Goal: Task Accomplishment & Management: Complete application form

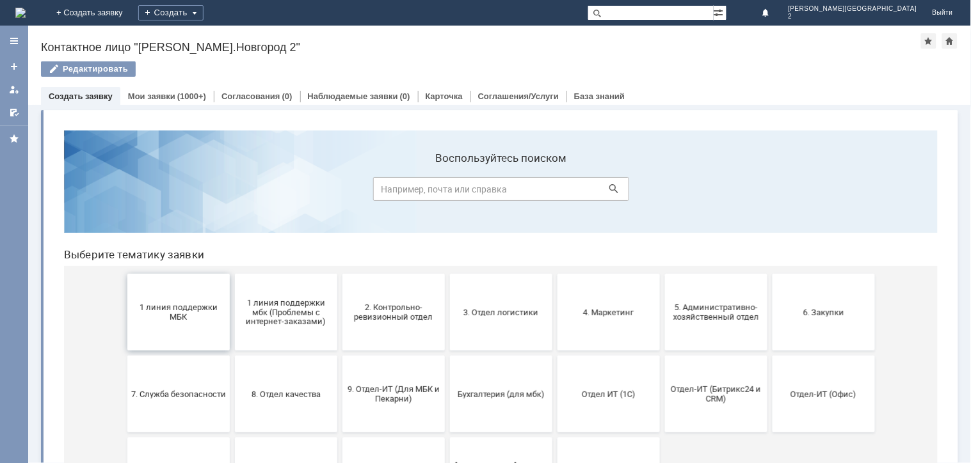
click at [186, 313] on span "1 линия поддержки МБК" at bounding box center [178, 311] width 95 height 19
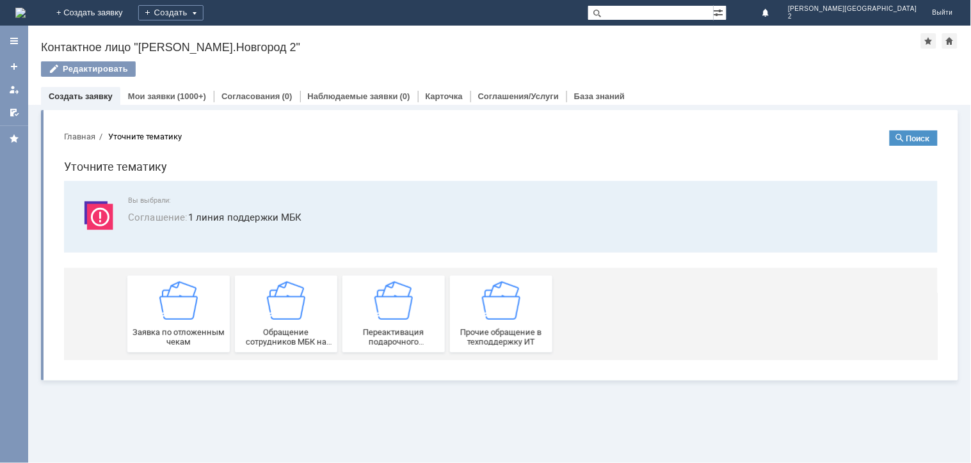
click at [186, 313] on img at bounding box center [178, 300] width 38 height 38
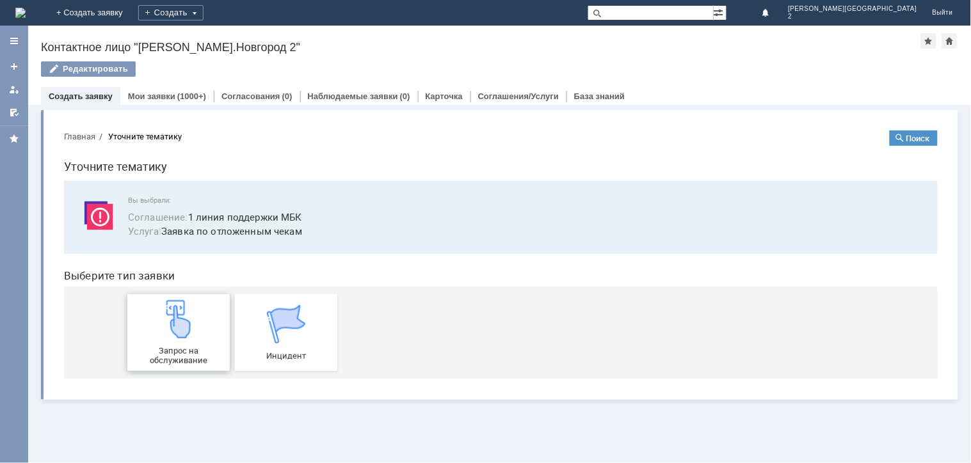
click at [178, 335] on img at bounding box center [178, 318] width 38 height 38
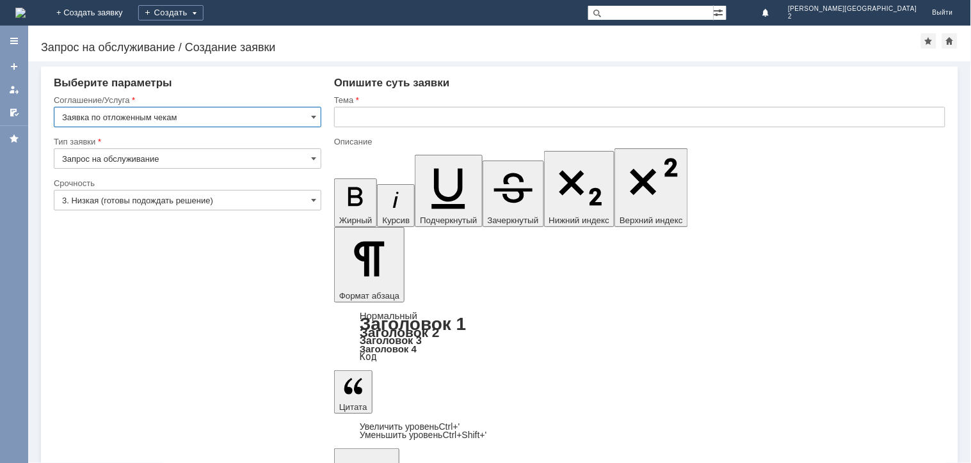
click at [359, 114] on input "text" at bounding box center [639, 117] width 611 height 20
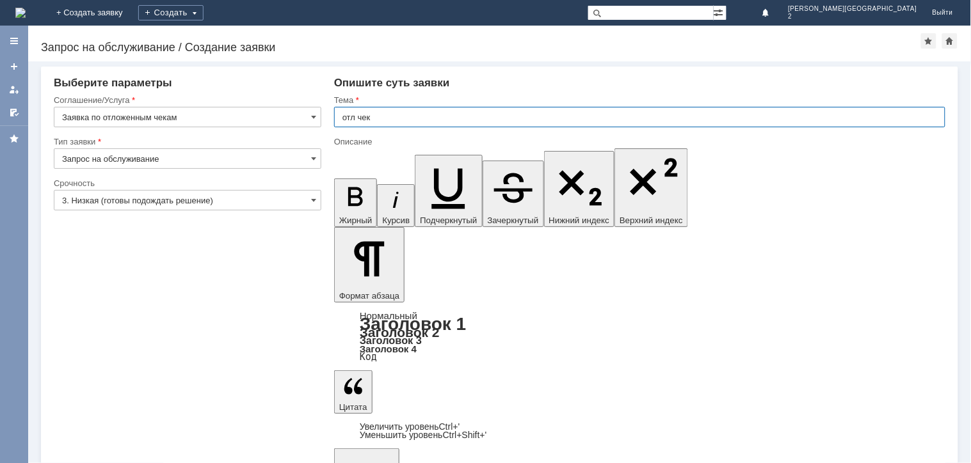
type input "отл чек"
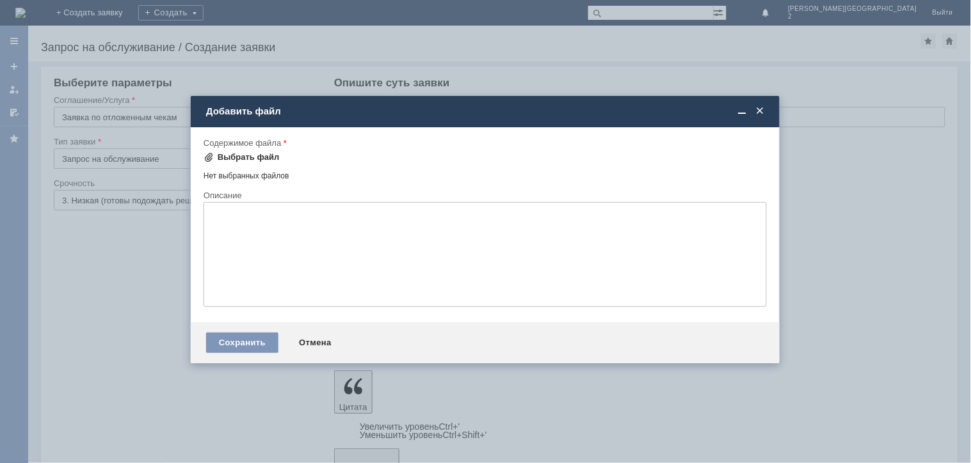
click at [252, 158] on div "Выбрать файл" at bounding box center [249, 157] width 62 height 10
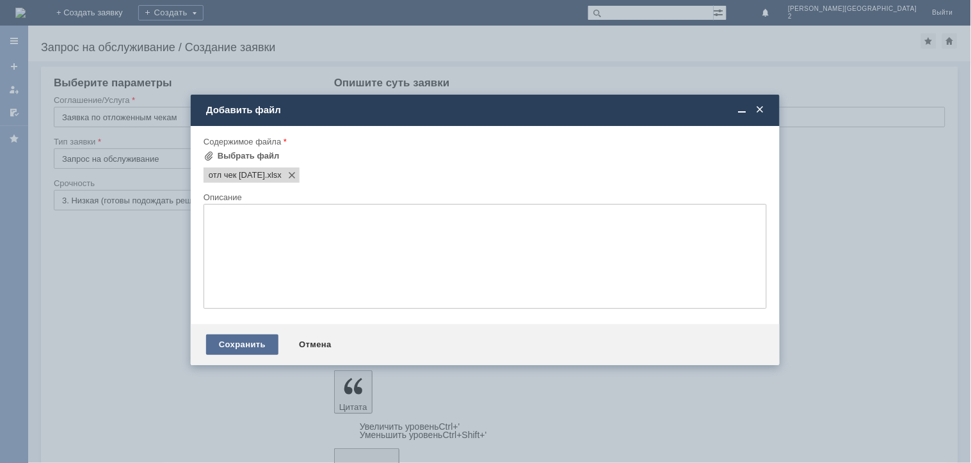
click at [244, 343] on div "Сохранить" at bounding box center [242, 345] width 72 height 20
